Goal: Task Accomplishment & Management: Manage account settings

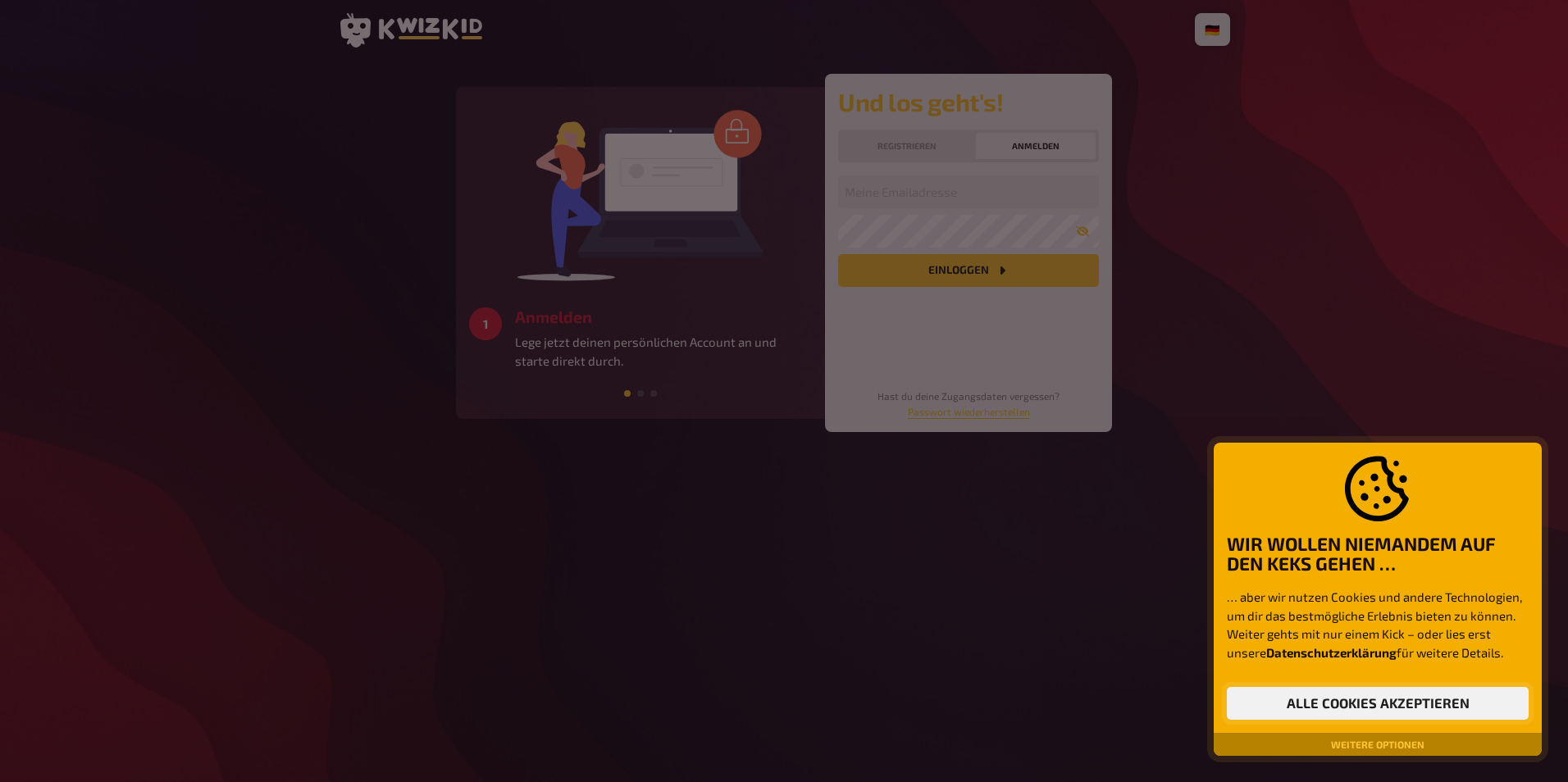
click at [1380, 704] on button "Alle Cookies akzeptieren" at bounding box center [1378, 703] width 302 height 33
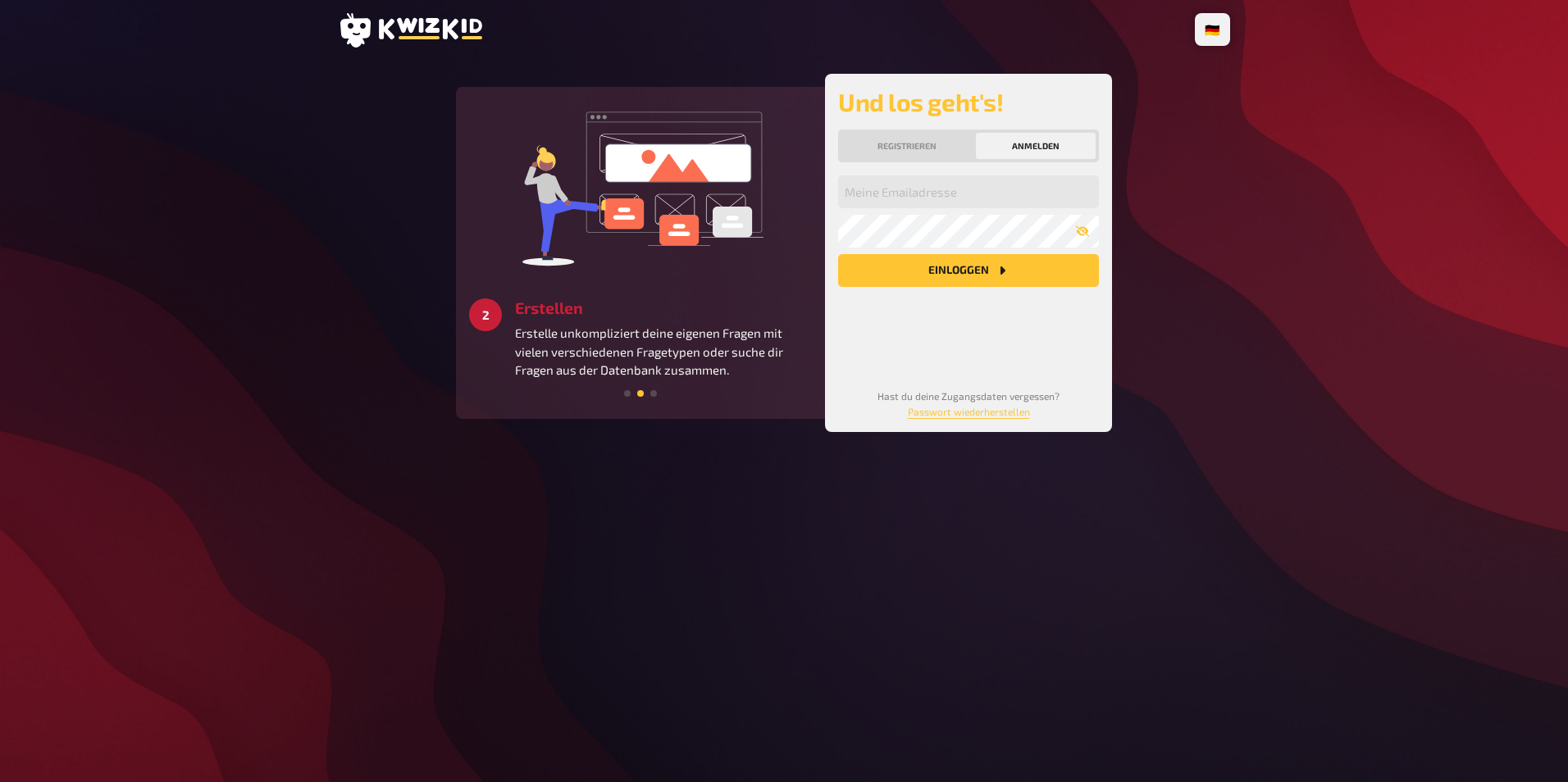
drag, startPoint x: 1528, startPoint y: 5, endPoint x: 359, endPoint y: 205, distance: 1186.0
click at [352, 209] on main "3 Starten Schaffe ein besonderes Quizerlebnis für alle Teilnehmer:innen und ver…" at bounding box center [783, 253] width 892 height 359
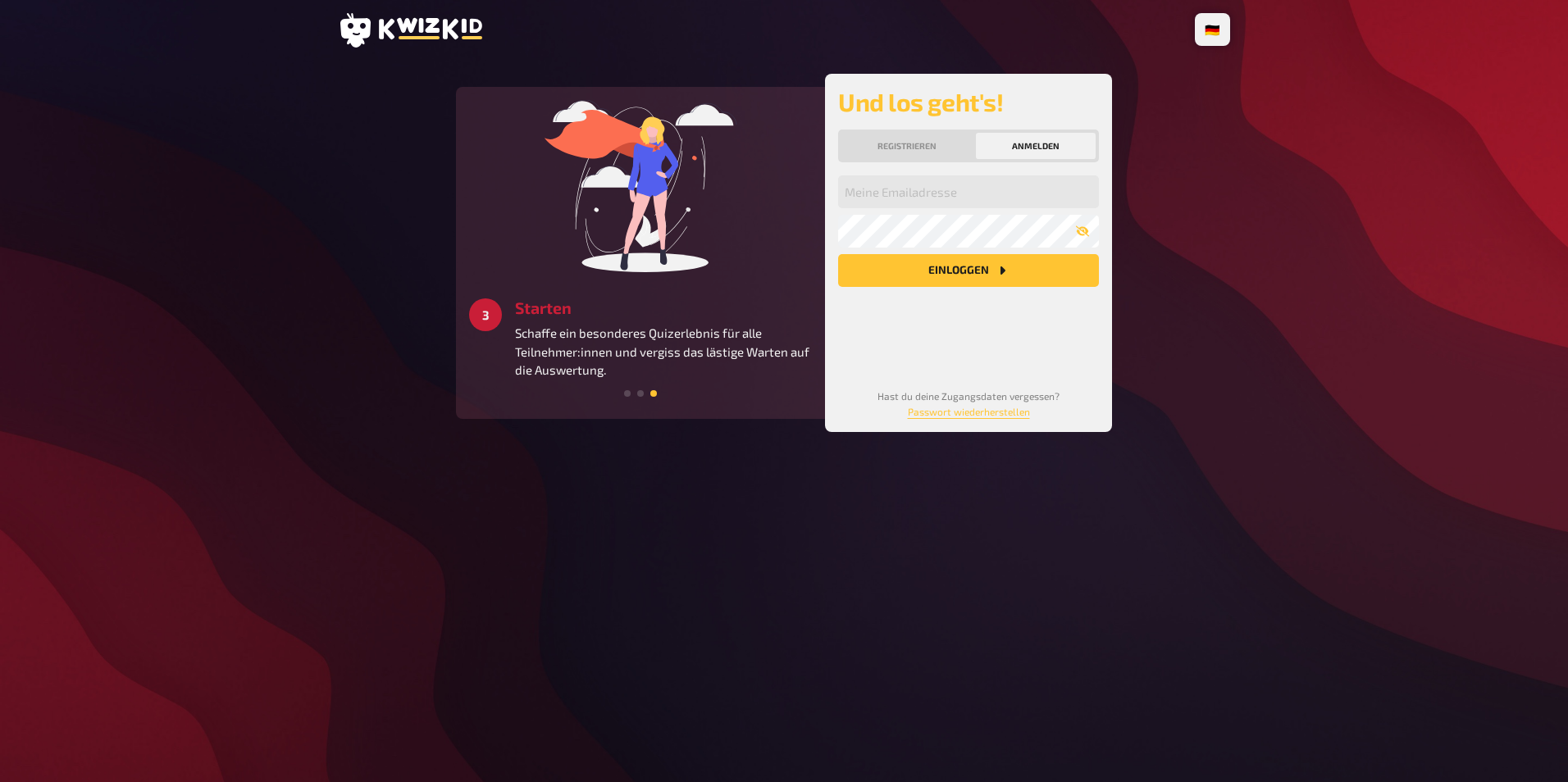
drag, startPoint x: 296, startPoint y: 1, endPoint x: 159, endPoint y: 114, distance: 177.6
click at [142, 123] on div "🇩🇪 Deutsch 🇬🇧 English 🇳🇱 Nederlands 1 Anmelden Lege jetzt deinen persönlichen A…" at bounding box center [784, 391] width 1568 height 782
click at [264, 257] on div "🇩🇪 Deutsch 🇬🇧 English 🇳🇱 Nederlands 1 Anmelden Lege jetzt deinen persönlichen A…" at bounding box center [784, 391] width 1568 height 782
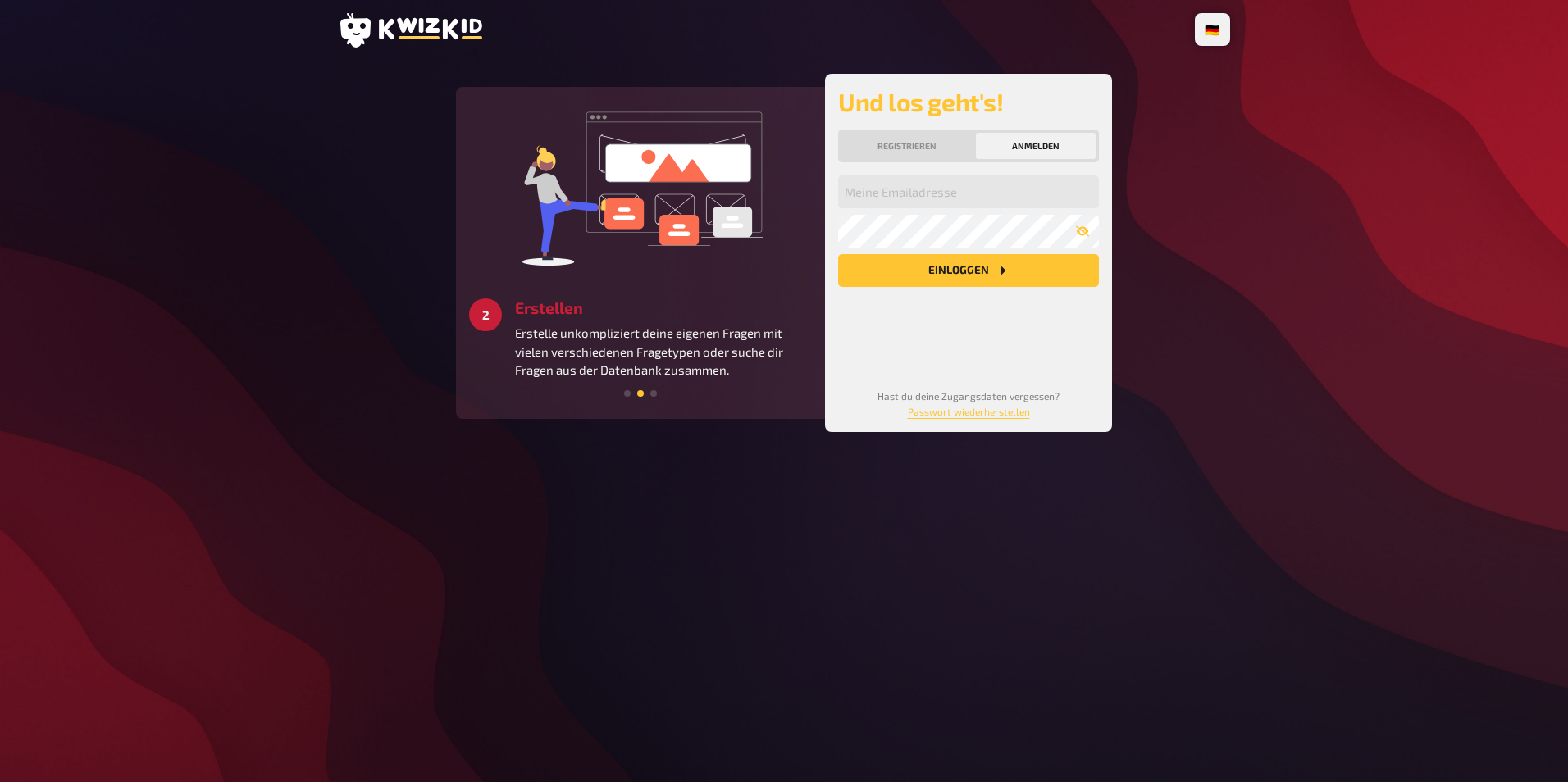
drag, startPoint x: 1088, startPoint y: 0, endPoint x: 990, endPoint y: 7, distance: 98.2
click at [974, 10] on div "🇩🇪 Deutsch 🇬🇧 English 🇳🇱 Nederlands 3 Starten Schaffe ein besonderes Quizerlebn…" at bounding box center [784, 391] width 918 height 782
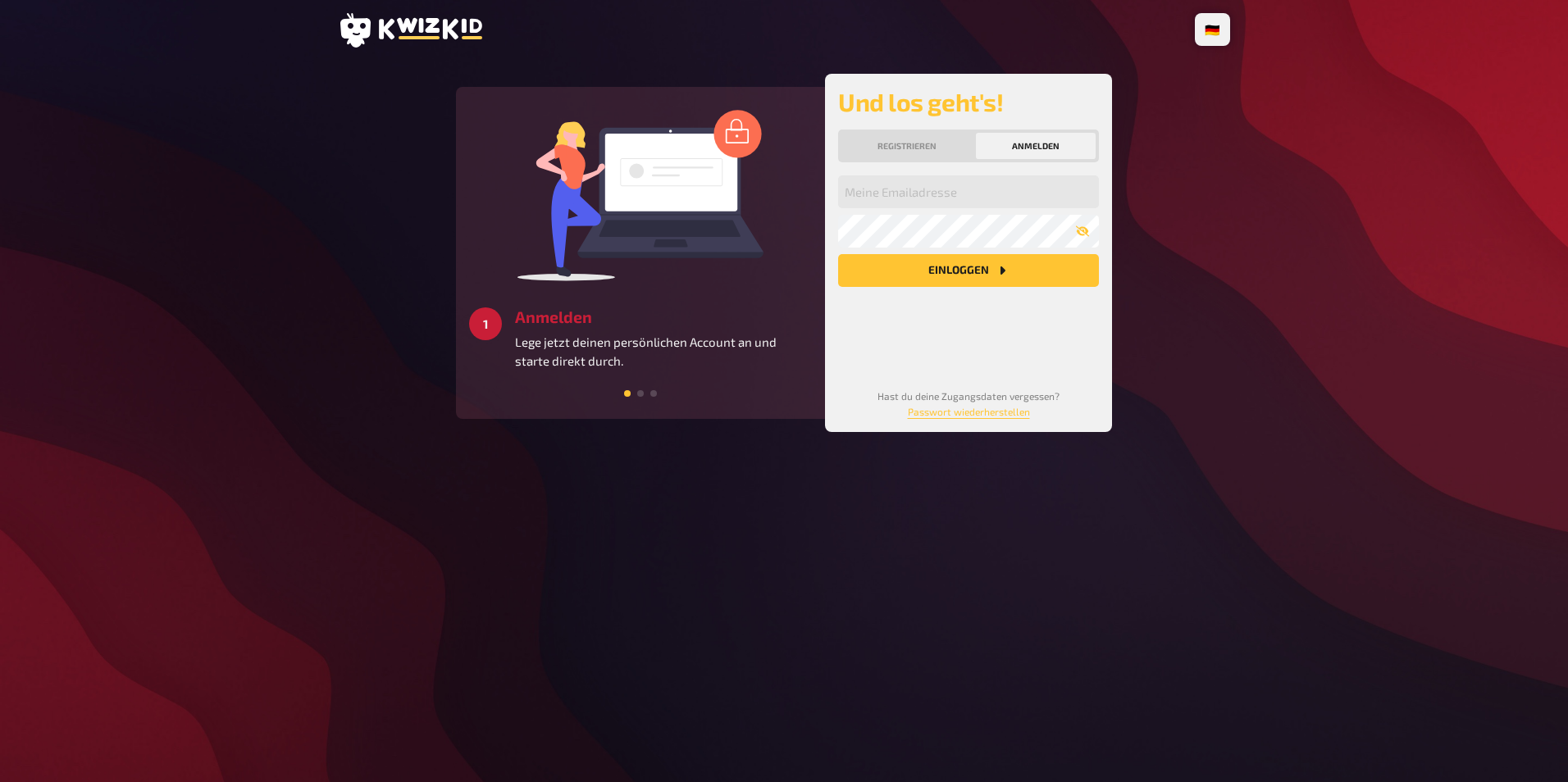
drag, startPoint x: 977, startPoint y: 753, endPoint x: 969, endPoint y: 759, distance: 10.0
click at [977, 753] on div "🇩🇪 Deutsch 🇬🇧 English 🇳🇱 Nederlands 2 Erstellen Erstelle unkompliziert deine ei…" at bounding box center [784, 391] width 918 height 782
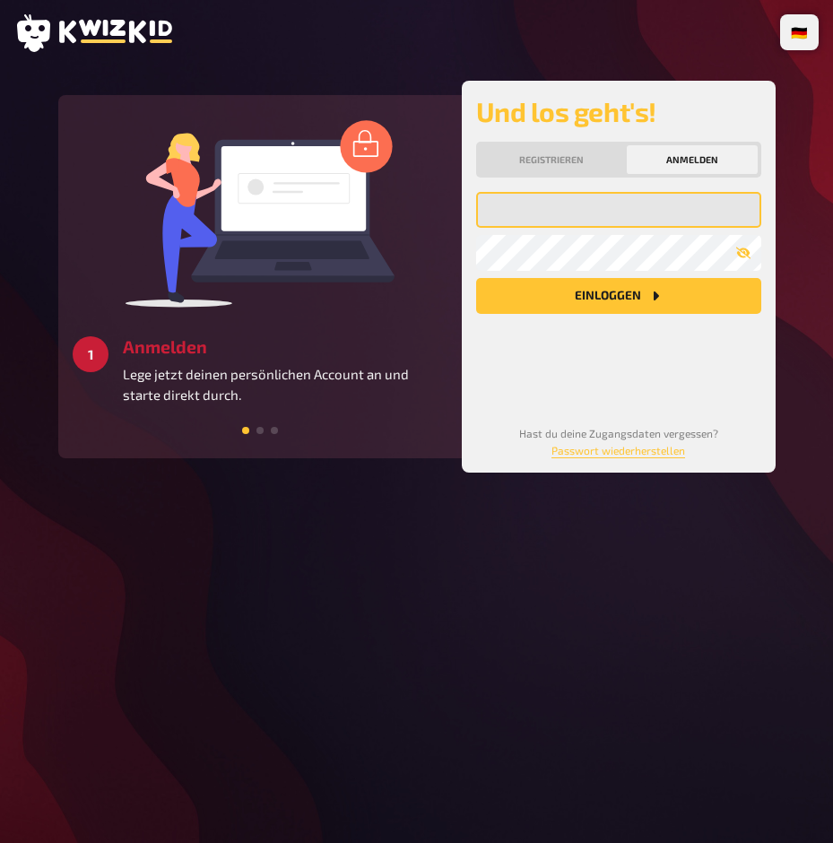
click at [557, 218] on input "email" at bounding box center [618, 210] width 285 height 36
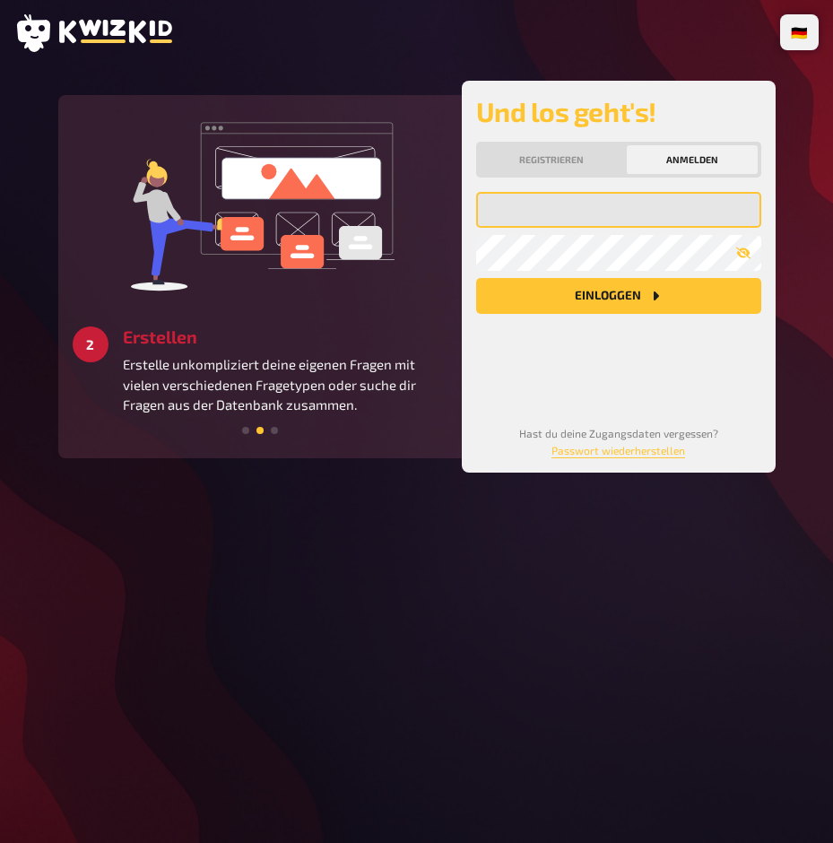
type input "k.klug@asklepios.com"
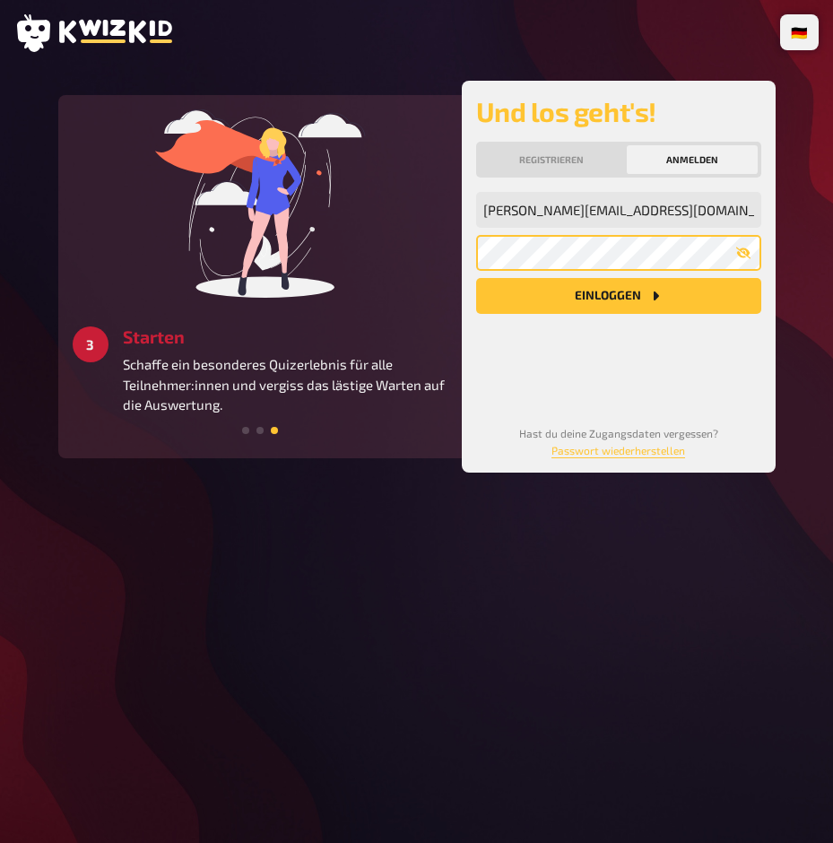
click at [476, 278] on button "Einloggen" at bounding box center [618, 296] width 285 height 36
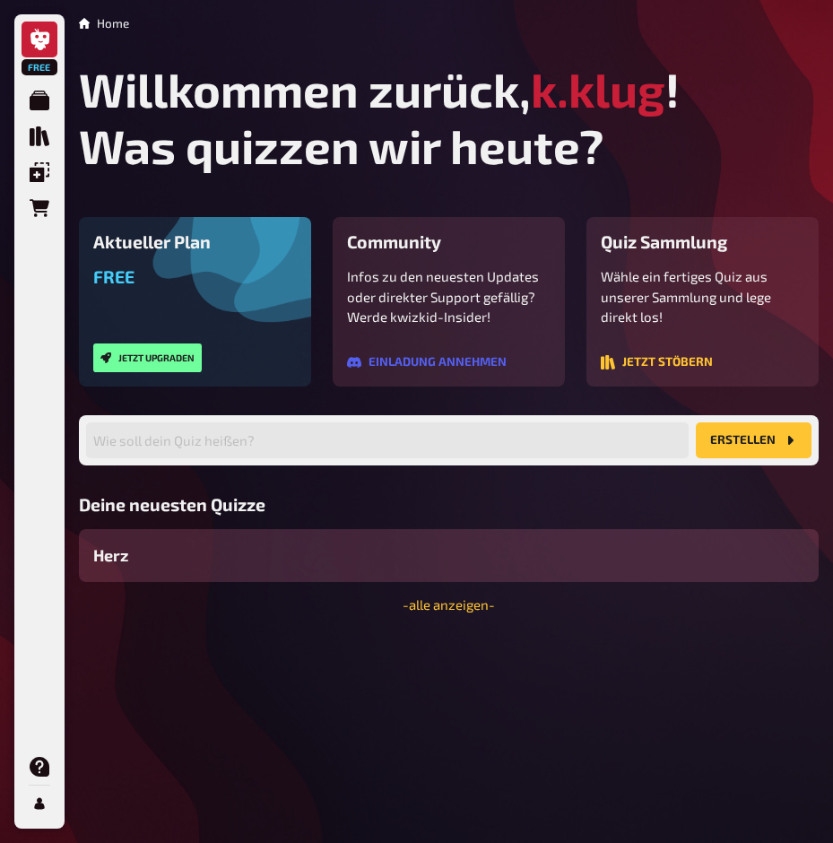
click at [217, 571] on div "Herz" at bounding box center [448, 555] width 739 height 53
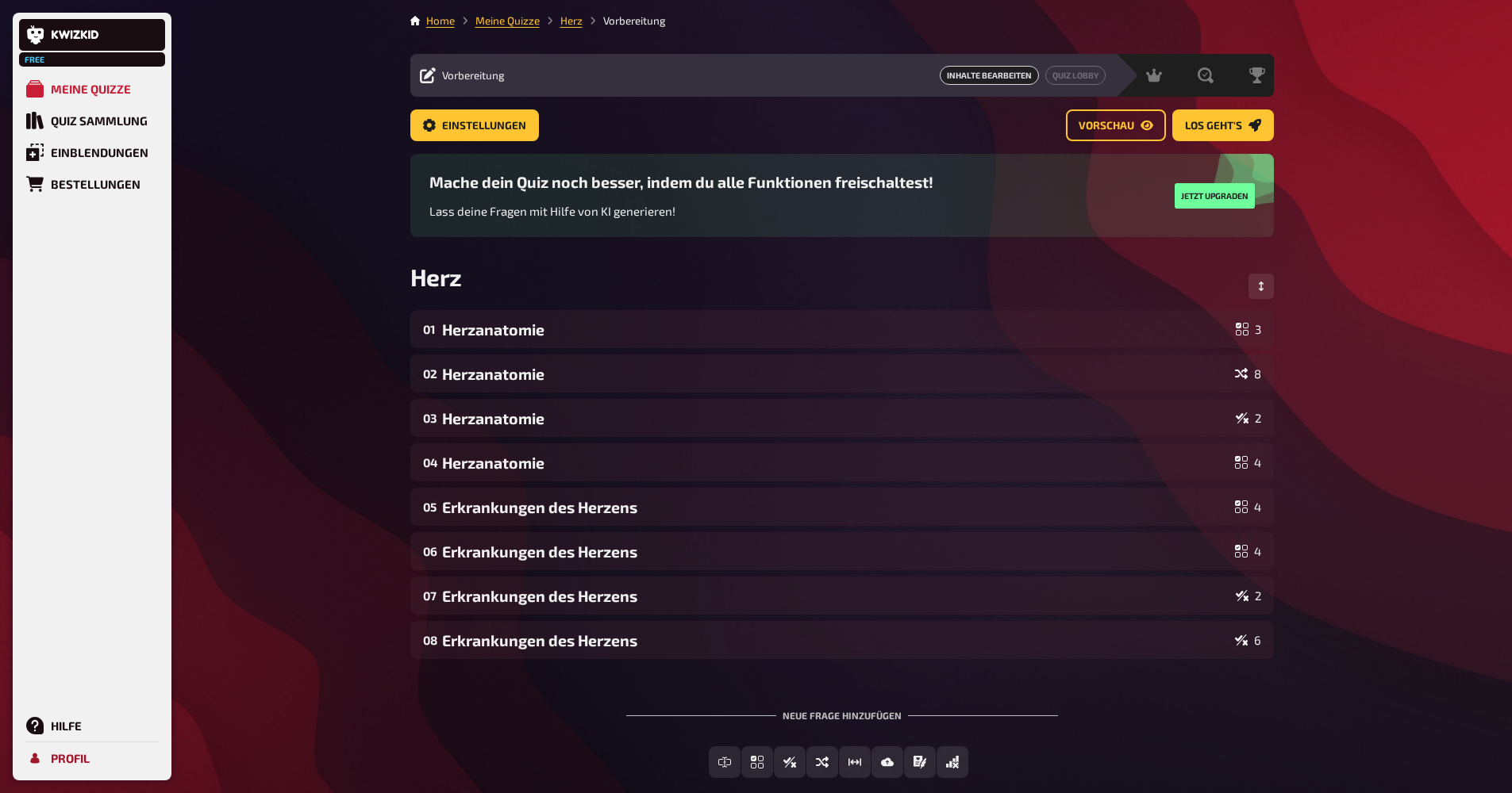
click at [47, 745] on link "Profil" at bounding box center [92, 758] width 146 height 32
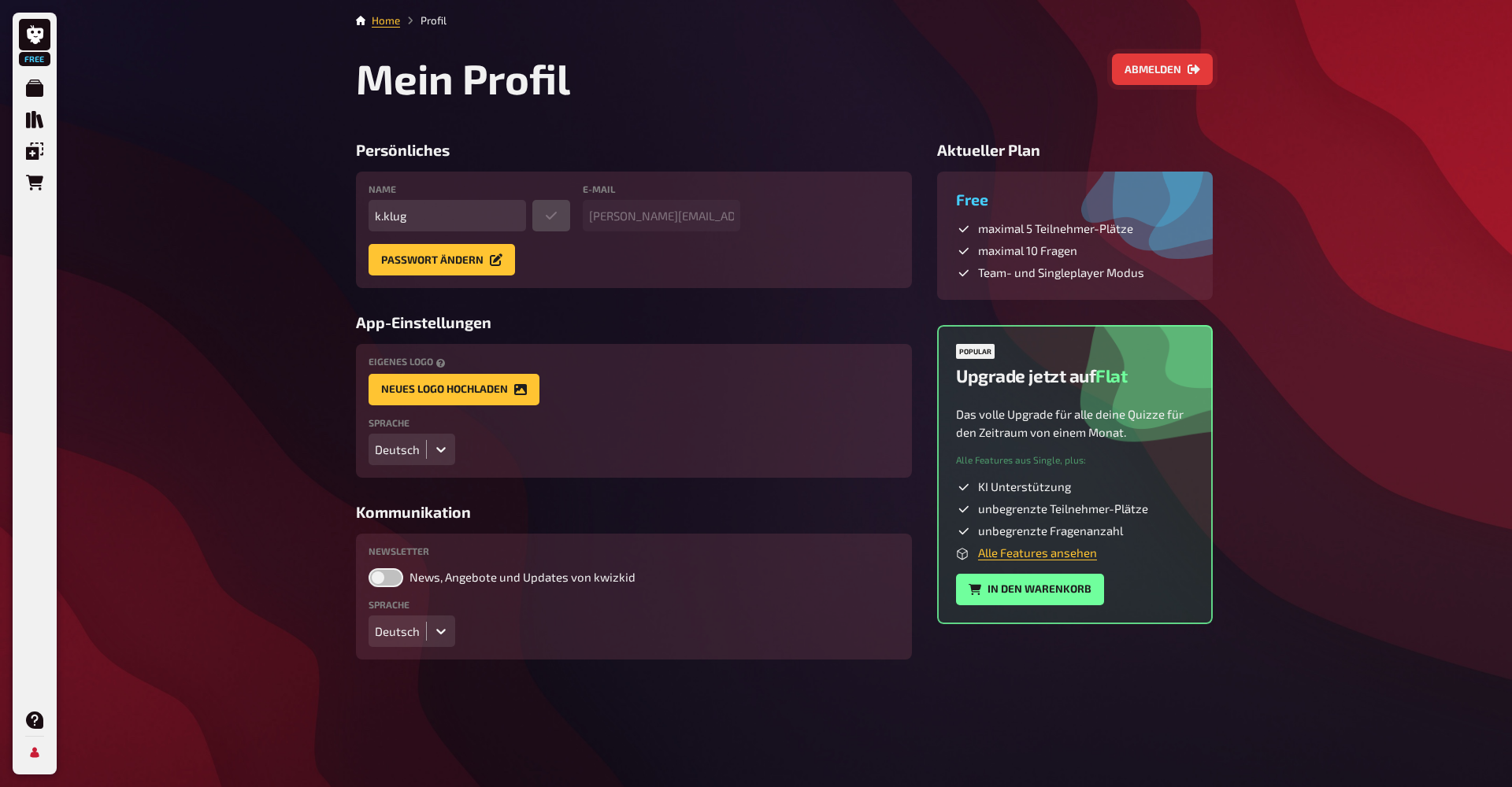
click at [731, 65] on button "Abmelden" at bounding box center [1162, 69] width 101 height 32
